Goal: Task Accomplishment & Management: Complete application form

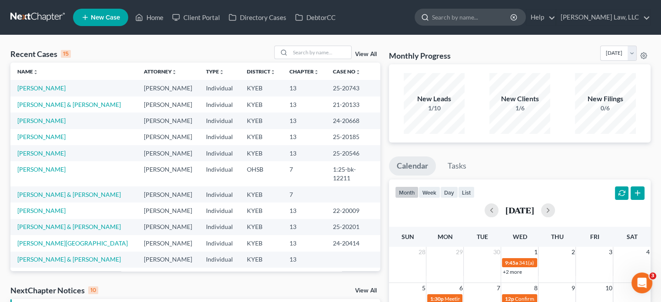
click at [446, 14] on input "search" at bounding box center [471, 17] width 79 height 16
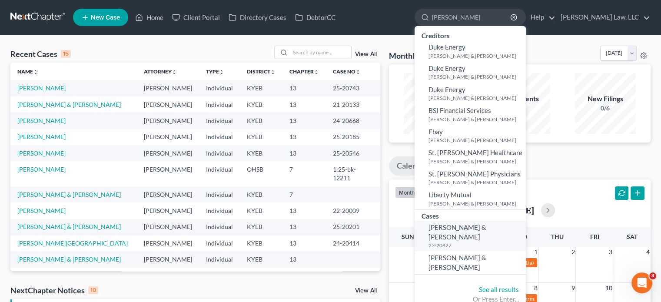
type input "[PERSON_NAME]"
click at [450, 241] on small "23-20827" at bounding box center [475, 244] width 95 height 7
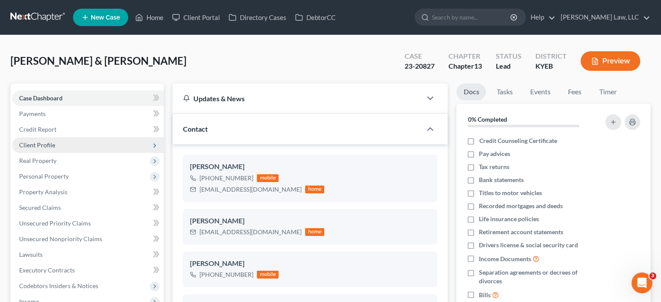
click at [48, 146] on span "Client Profile" at bounding box center [37, 144] width 36 height 7
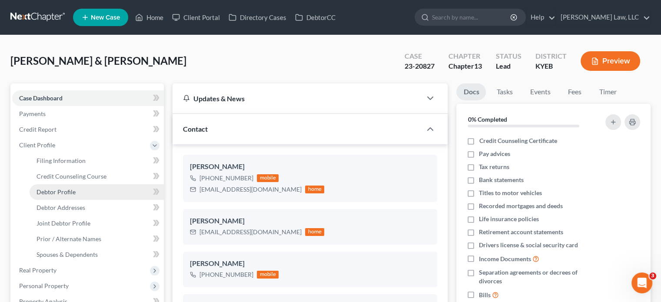
click at [73, 194] on span "Debtor Profile" at bounding box center [55, 191] width 39 height 7
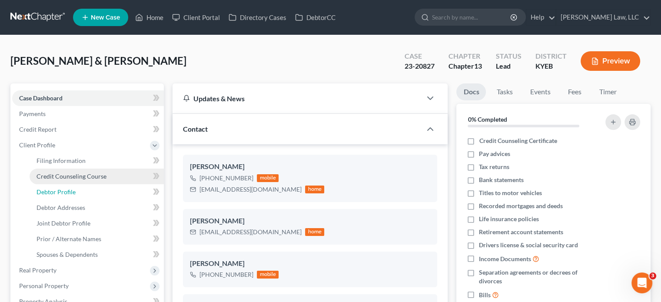
select select "1"
select select "4"
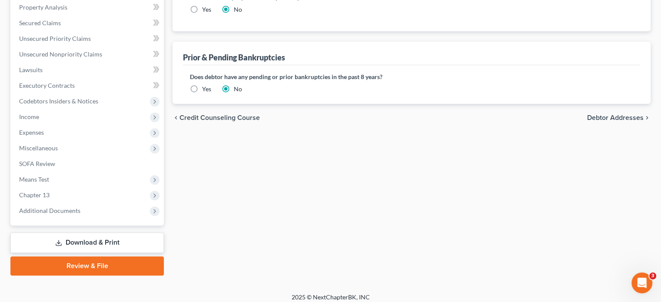
scroll to position [300, 0]
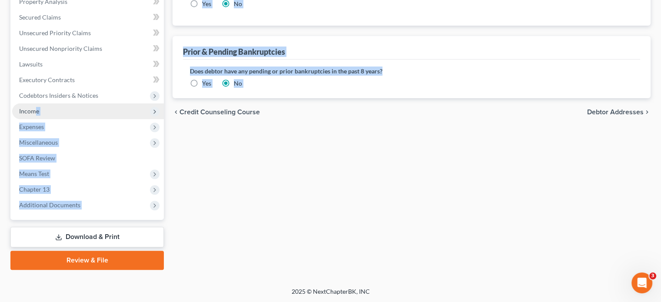
drag, startPoint x: 195, startPoint y: 244, endPoint x: 40, endPoint y: 114, distance: 201.9
click at [40, 114] on div "Petition Navigation Case Dashboard Payments Invoices Payments Payments Credit R…" at bounding box center [330, 27] width 648 height 486
click at [40, 114] on span "Income" at bounding box center [88, 111] width 152 height 16
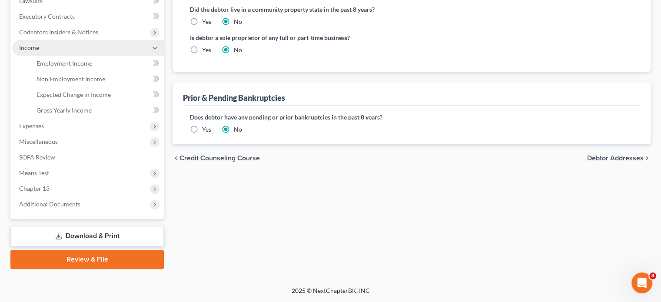
scroll to position [190, 0]
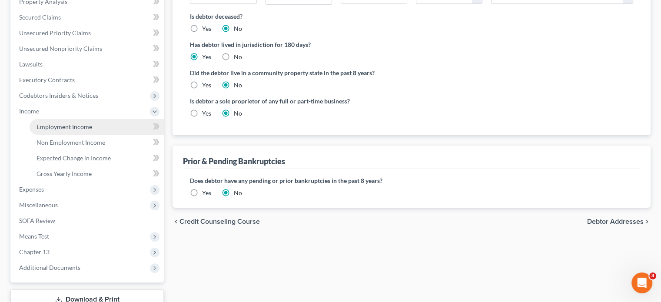
click at [53, 129] on span "Employment Income" at bounding box center [64, 126] width 56 height 7
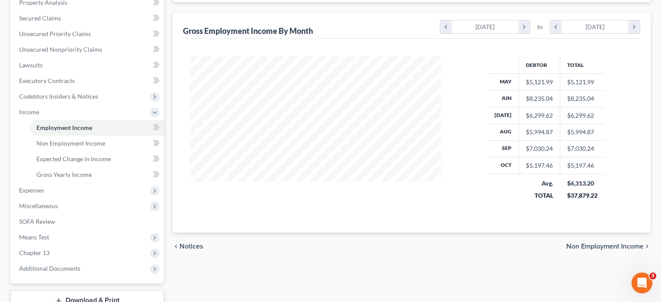
scroll to position [196, 0]
